Goal: Transaction & Acquisition: Subscribe to service/newsletter

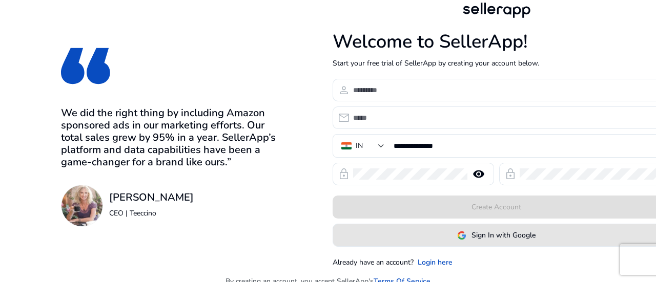
click at [457, 231] on img at bounding box center [461, 235] width 9 height 9
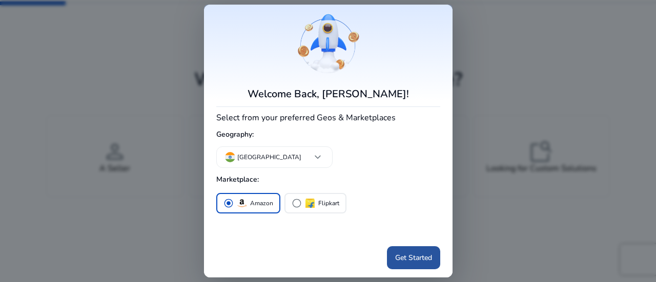
click at [407, 246] on span at bounding box center [413, 258] width 53 height 25
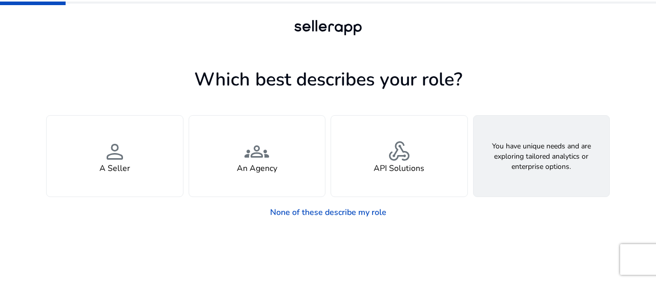
click at [519, 127] on div "feature_search Looking for Custom Solutions" at bounding box center [541, 156] width 136 height 81
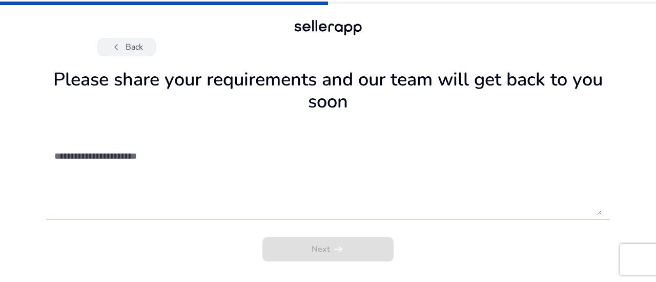
click at [125, 40] on button "chevron_left Back" at bounding box center [126, 47] width 58 height 18
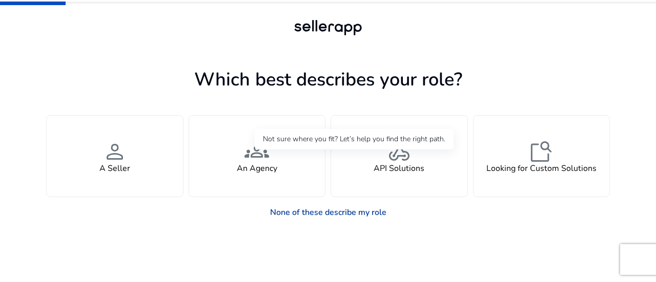
click at [326, 202] on link "None of these describe my role" at bounding box center [328, 212] width 133 height 20
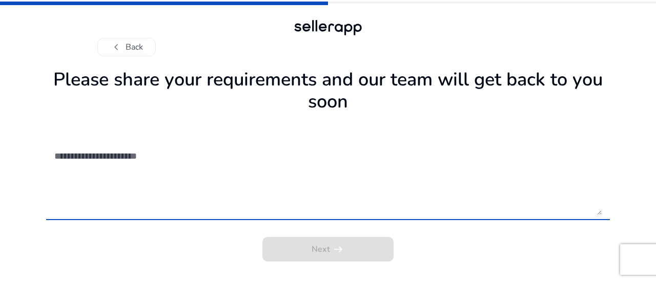
click at [236, 142] on textarea at bounding box center [327, 178] width 547 height 73
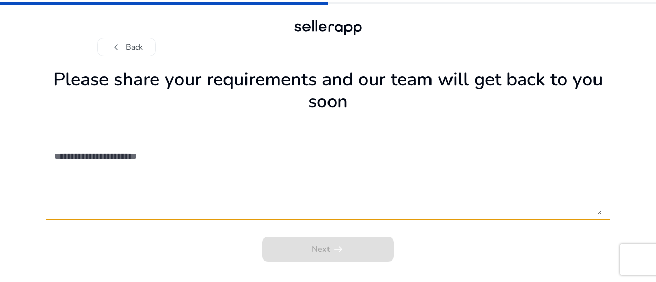
click at [274, 142] on textarea at bounding box center [327, 178] width 547 height 73
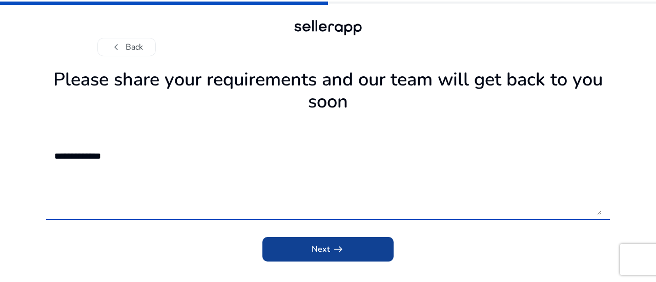
type textarea "**********"
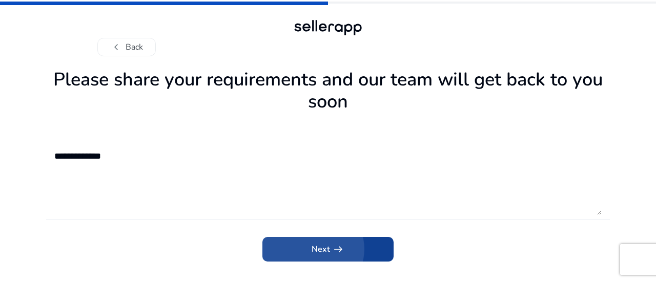
click at [330, 243] on app-icon "arrow_right_alt" at bounding box center [337, 249] width 14 height 12
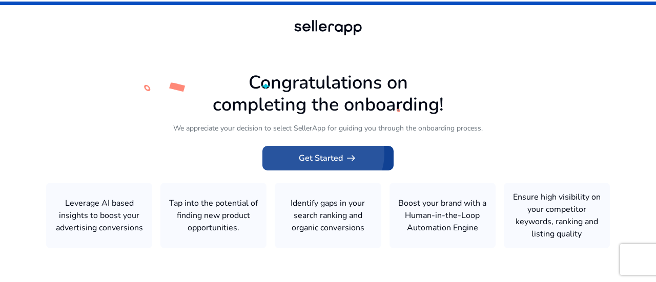
click at [343, 158] on app-icon "arrow_right_alt" at bounding box center [350, 158] width 14 height 12
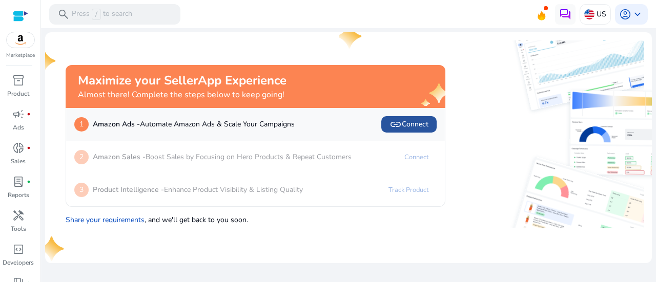
click at [416, 118] on span "link Connect" at bounding box center [408, 124] width 39 height 12
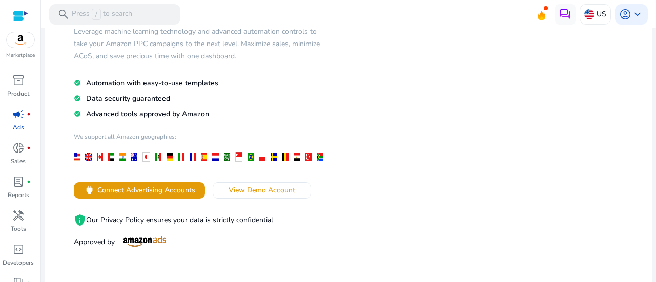
scroll to position [87, 0]
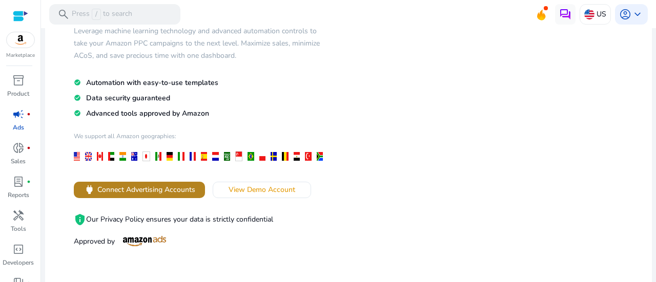
click at [149, 178] on span at bounding box center [139, 190] width 131 height 25
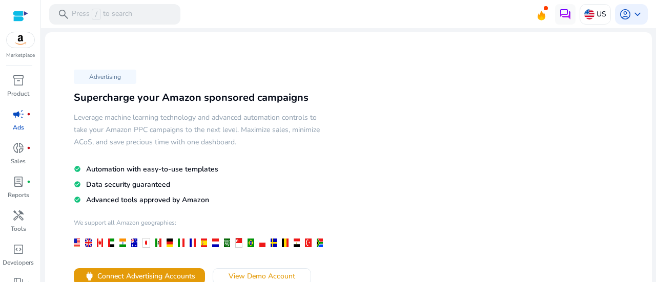
click at [22, 52] on p "Marketplace" at bounding box center [20, 56] width 29 height 8
drag, startPoint x: 22, startPoint y: 46, endPoint x: 21, endPoint y: 29, distance: 16.4
click at [21, 29] on div "Marketplace" at bounding box center [20, 29] width 40 height 59
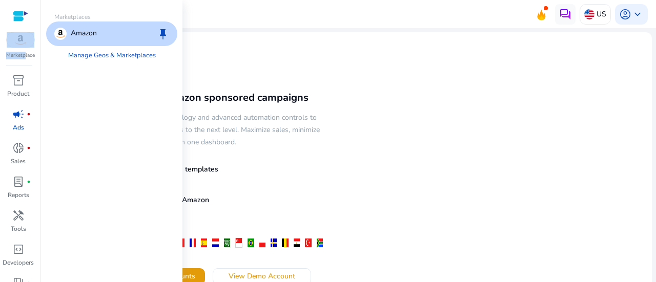
click at [21, 32] on img at bounding box center [21, 39] width 28 height 15
click at [86, 22] on div "Amazon keep" at bounding box center [111, 34] width 131 height 25
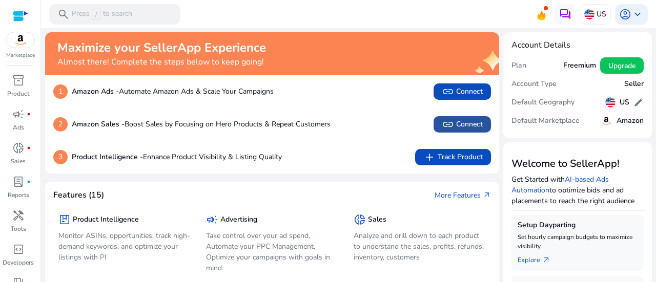
click at [467, 112] on span at bounding box center [462, 124] width 57 height 25
